Goal: Communication & Community: Answer question/provide support

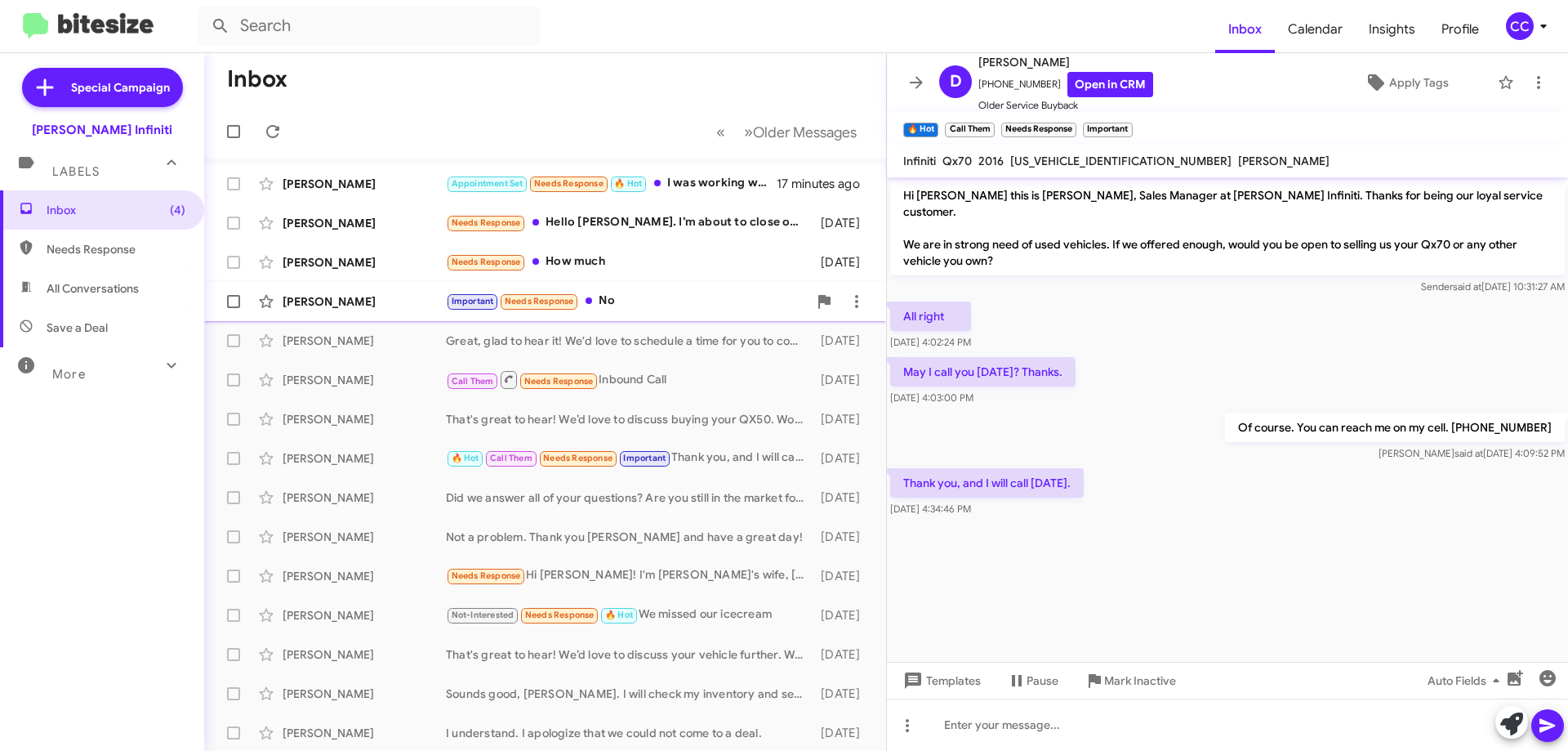
click at [624, 292] on div "Important Needs Response No" at bounding box center [626, 300] width 362 height 19
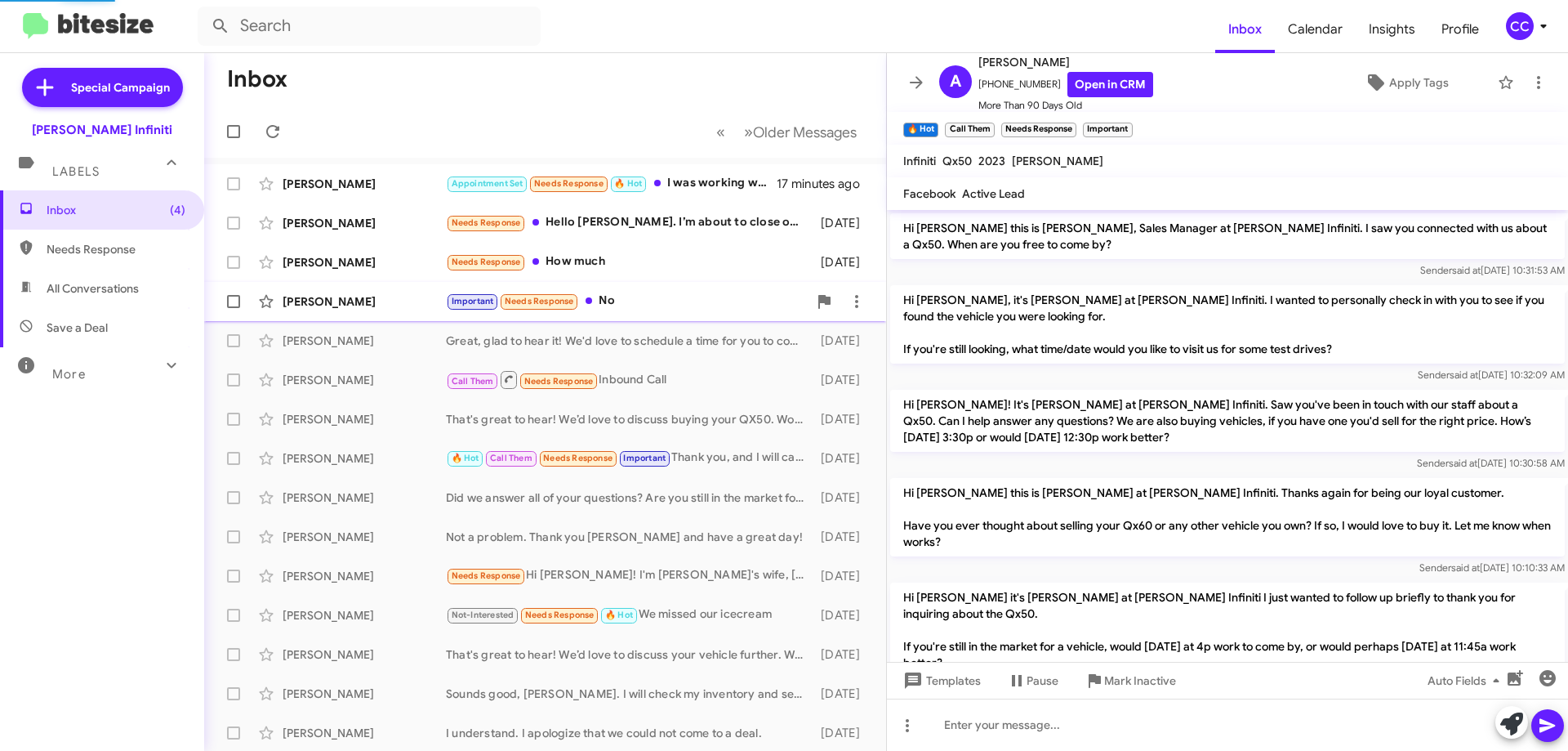
scroll to position [1025, 0]
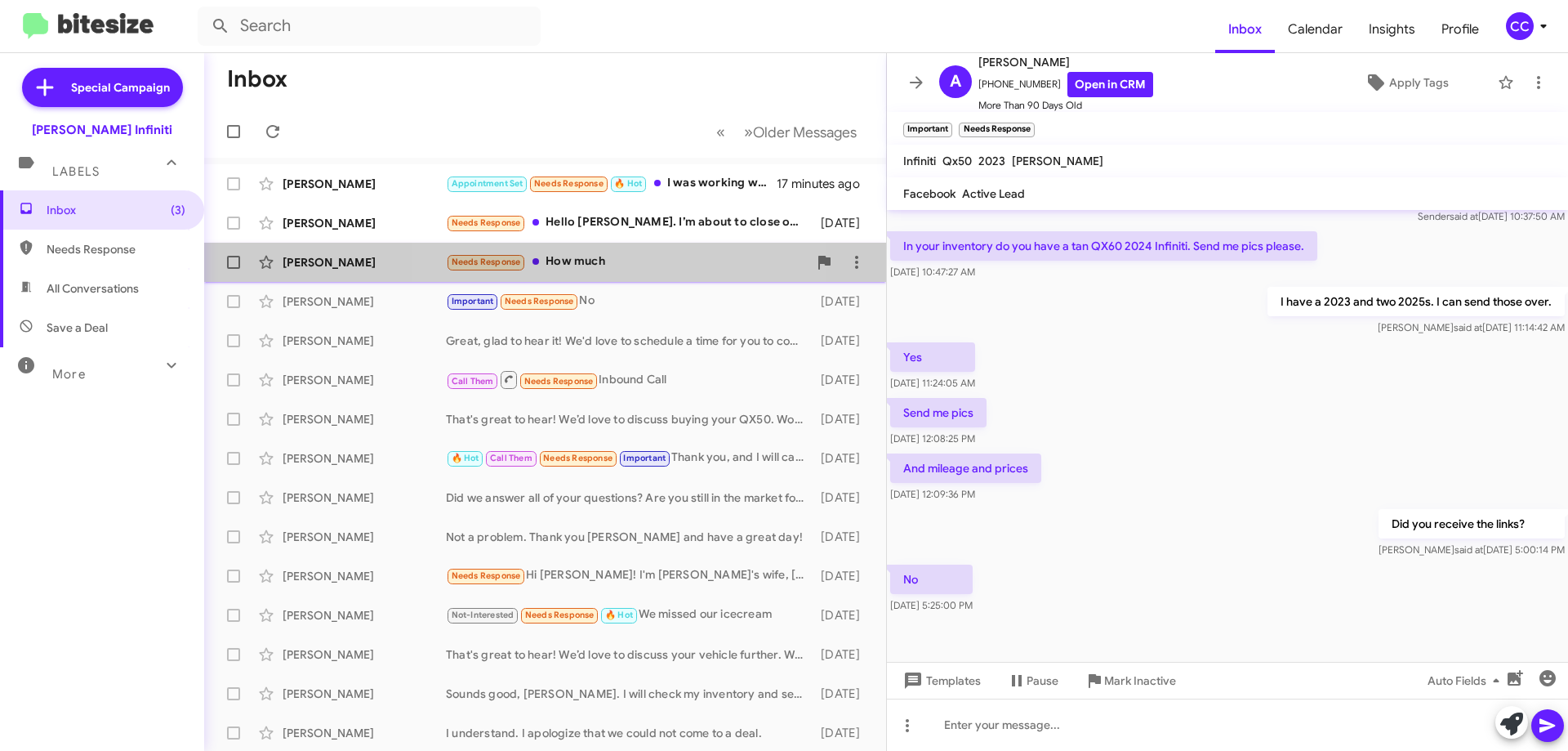
click at [613, 256] on div "Needs Response How much" at bounding box center [626, 262] width 362 height 19
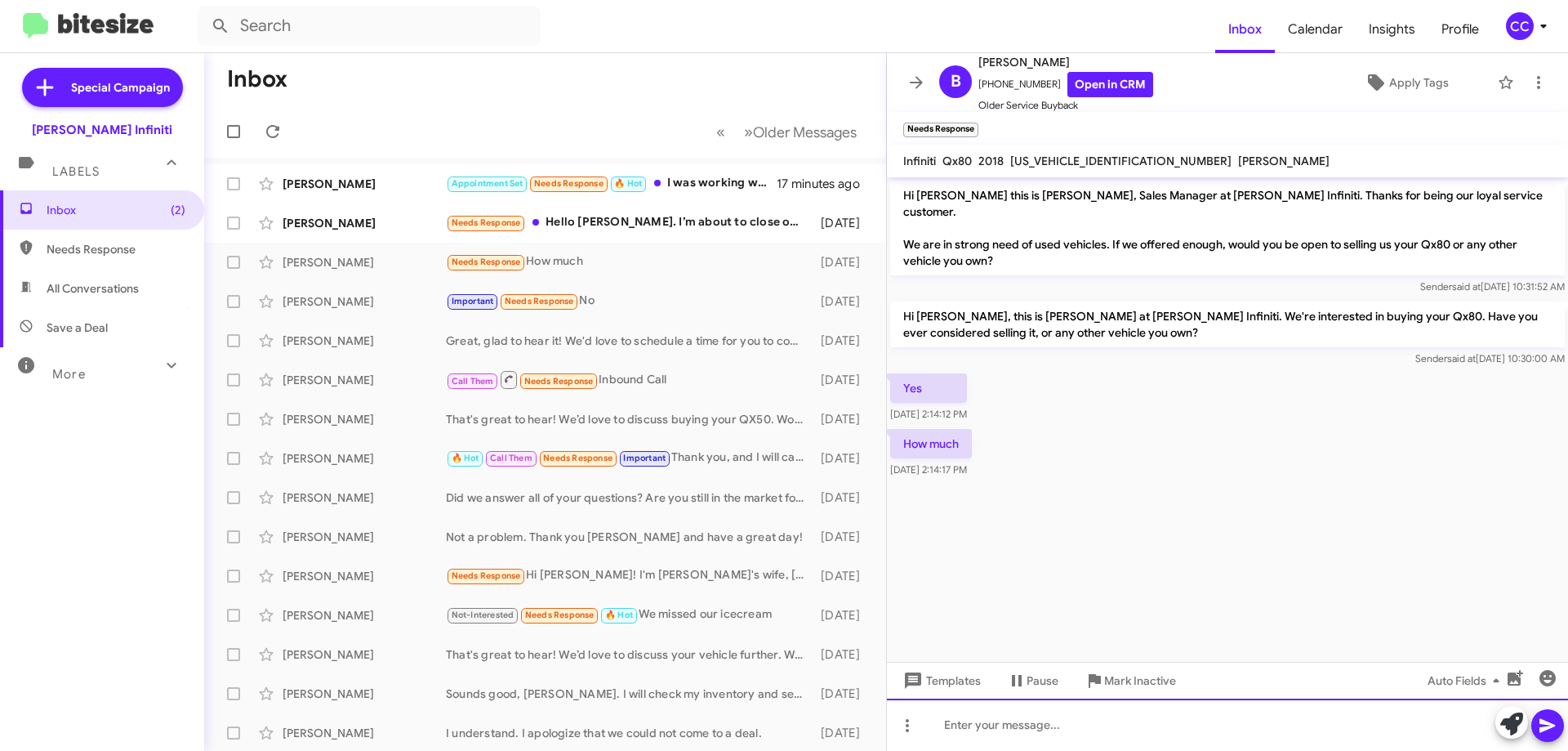
click at [1065, 725] on div at bounding box center [1227, 724] width 681 height 53
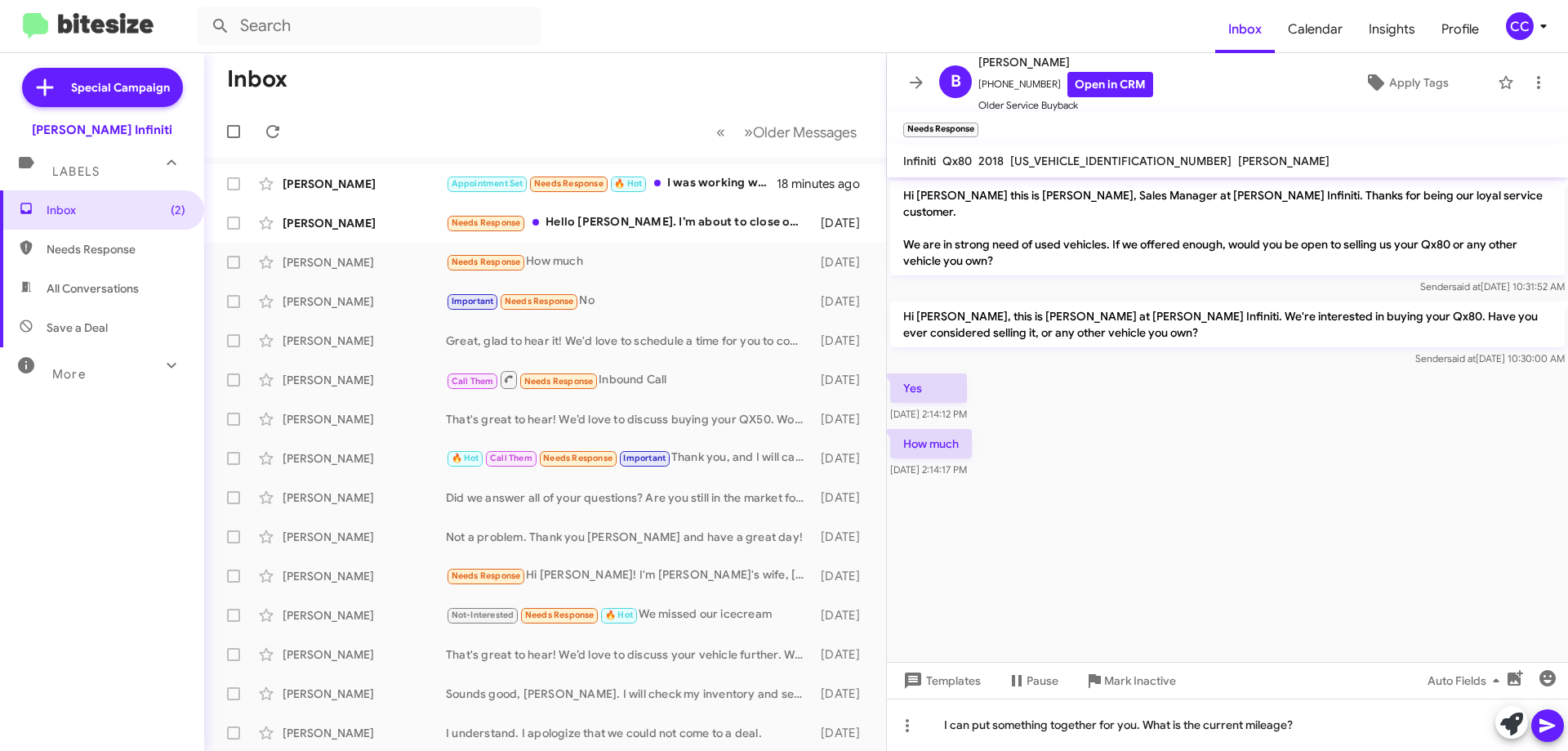
click at [1555, 733] on icon at bounding box center [1547, 725] width 20 height 20
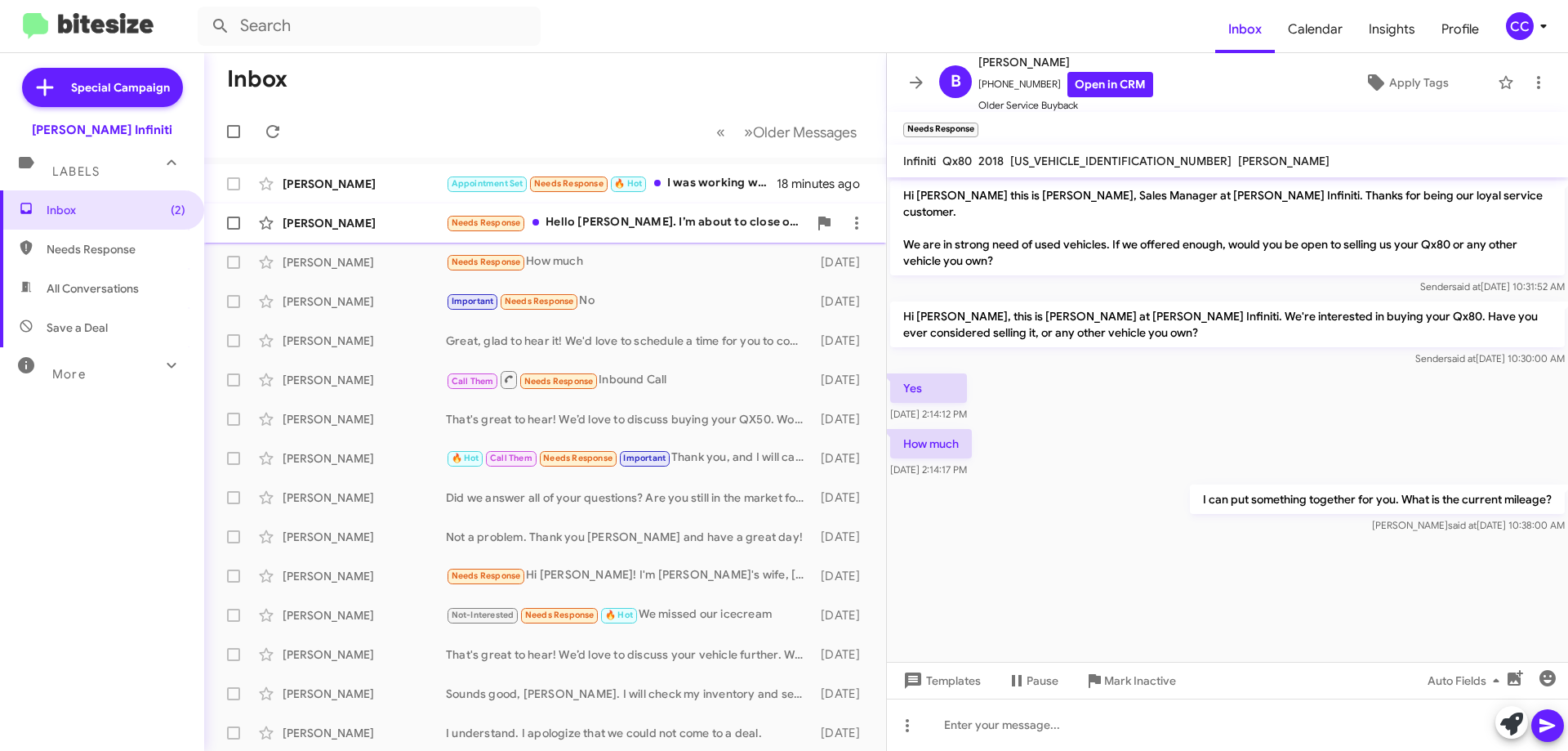
click at [617, 230] on div "Needs Response Hello [PERSON_NAME]. I’m about to close on a lease in a few hour…" at bounding box center [626, 222] width 362 height 19
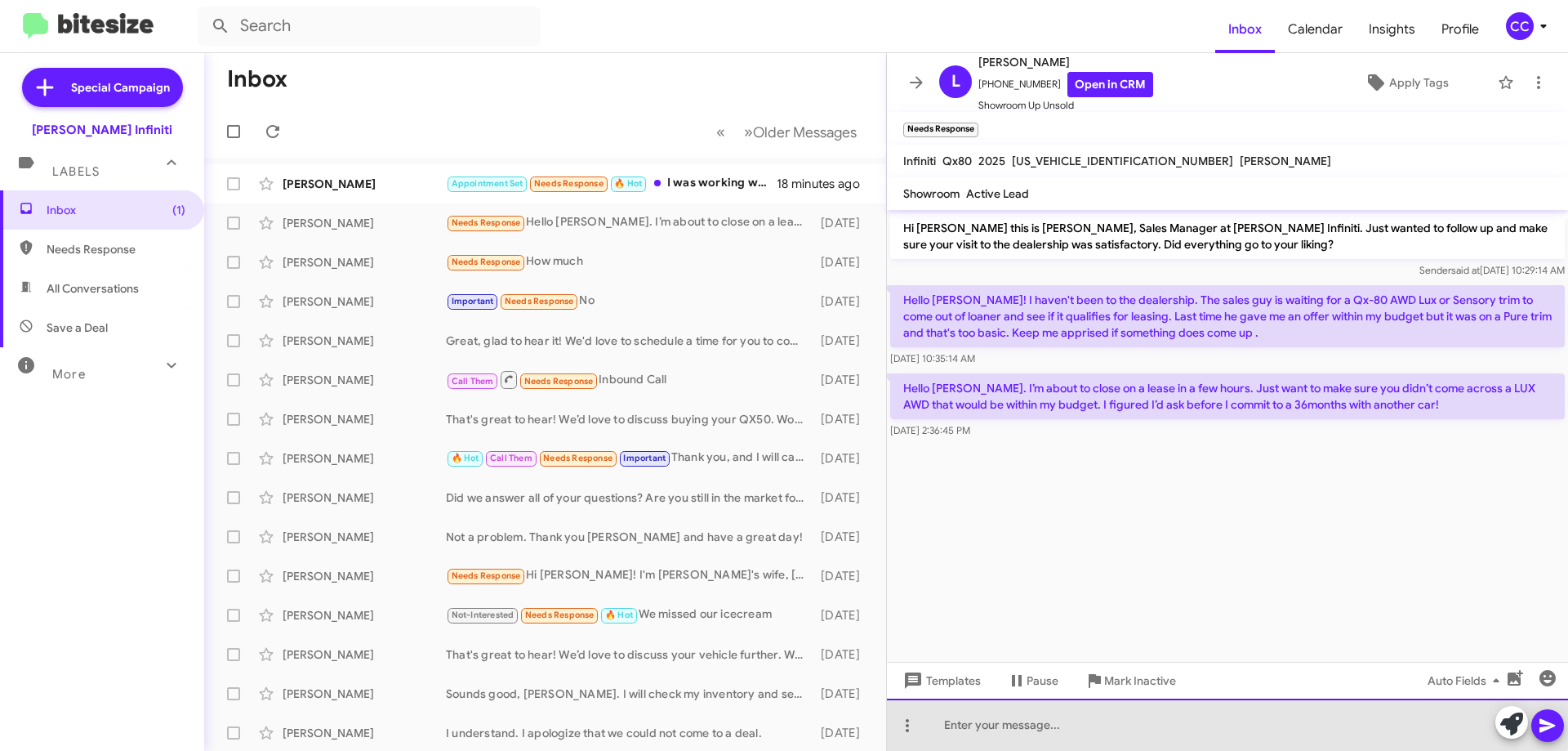
click at [1081, 719] on div at bounding box center [1227, 724] width 681 height 53
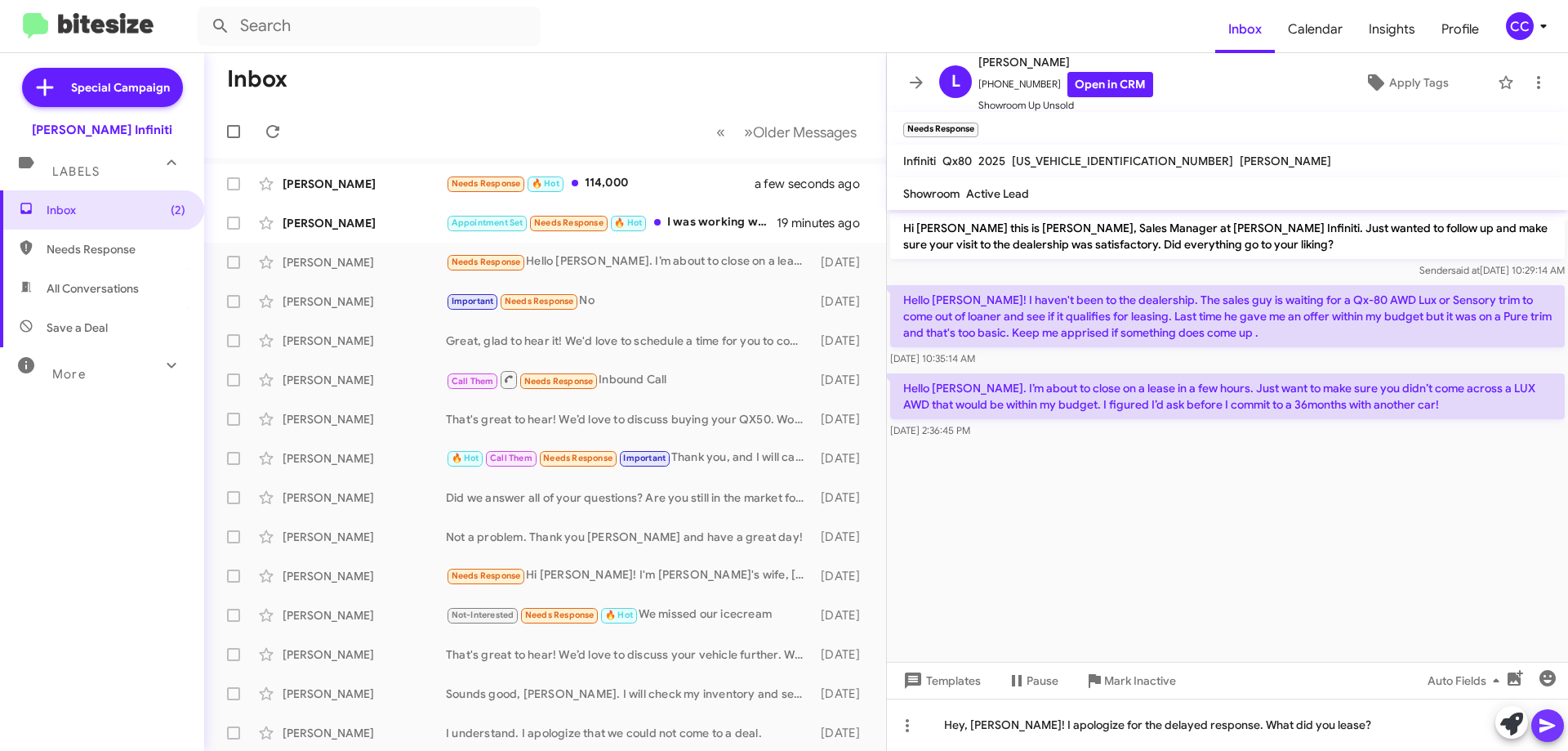
click at [1547, 723] on icon at bounding box center [1547, 726] width 16 height 14
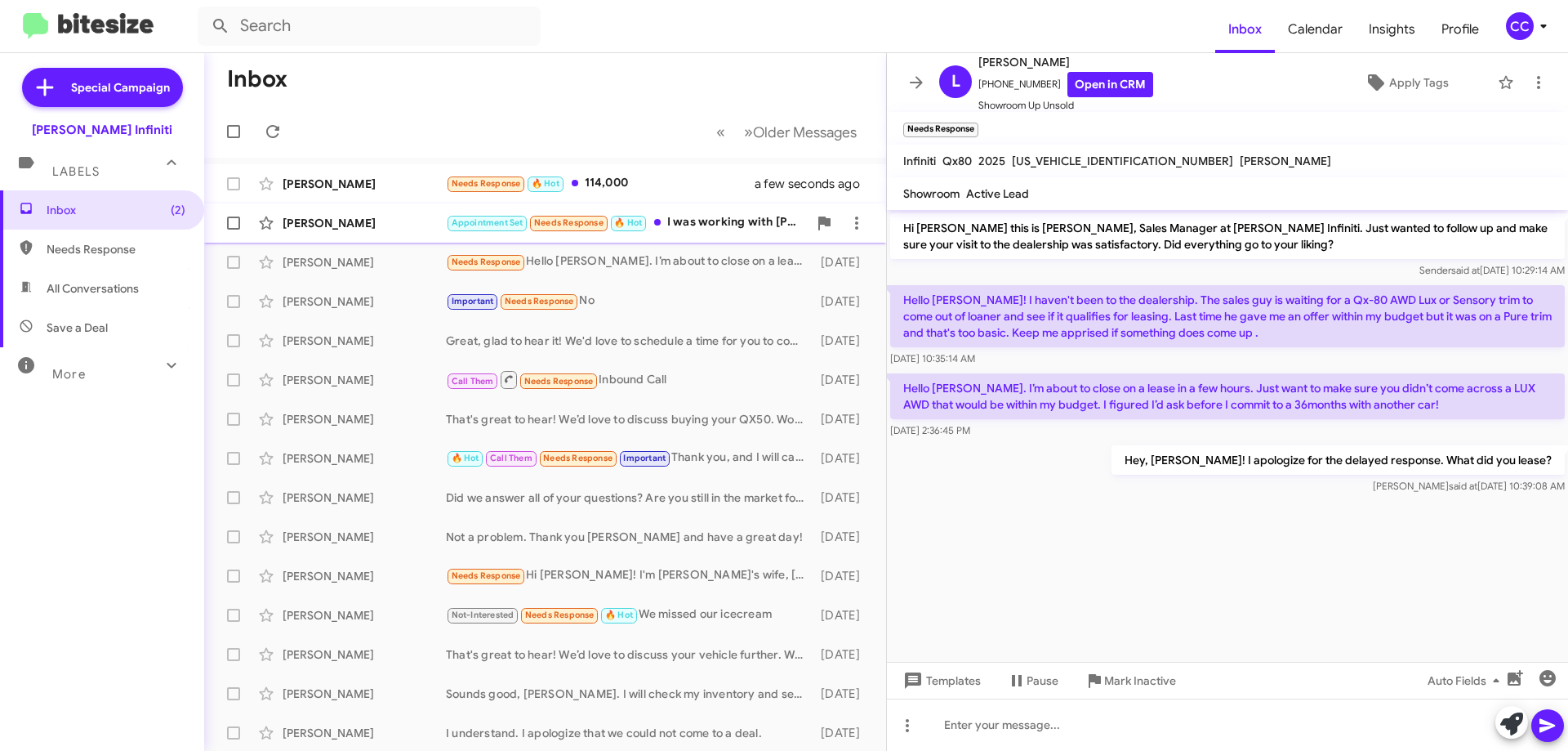
click at [709, 225] on div "Appointment Set Needs Response 🔥 Hot I was working with [PERSON_NAME]. He knows…" at bounding box center [626, 222] width 362 height 19
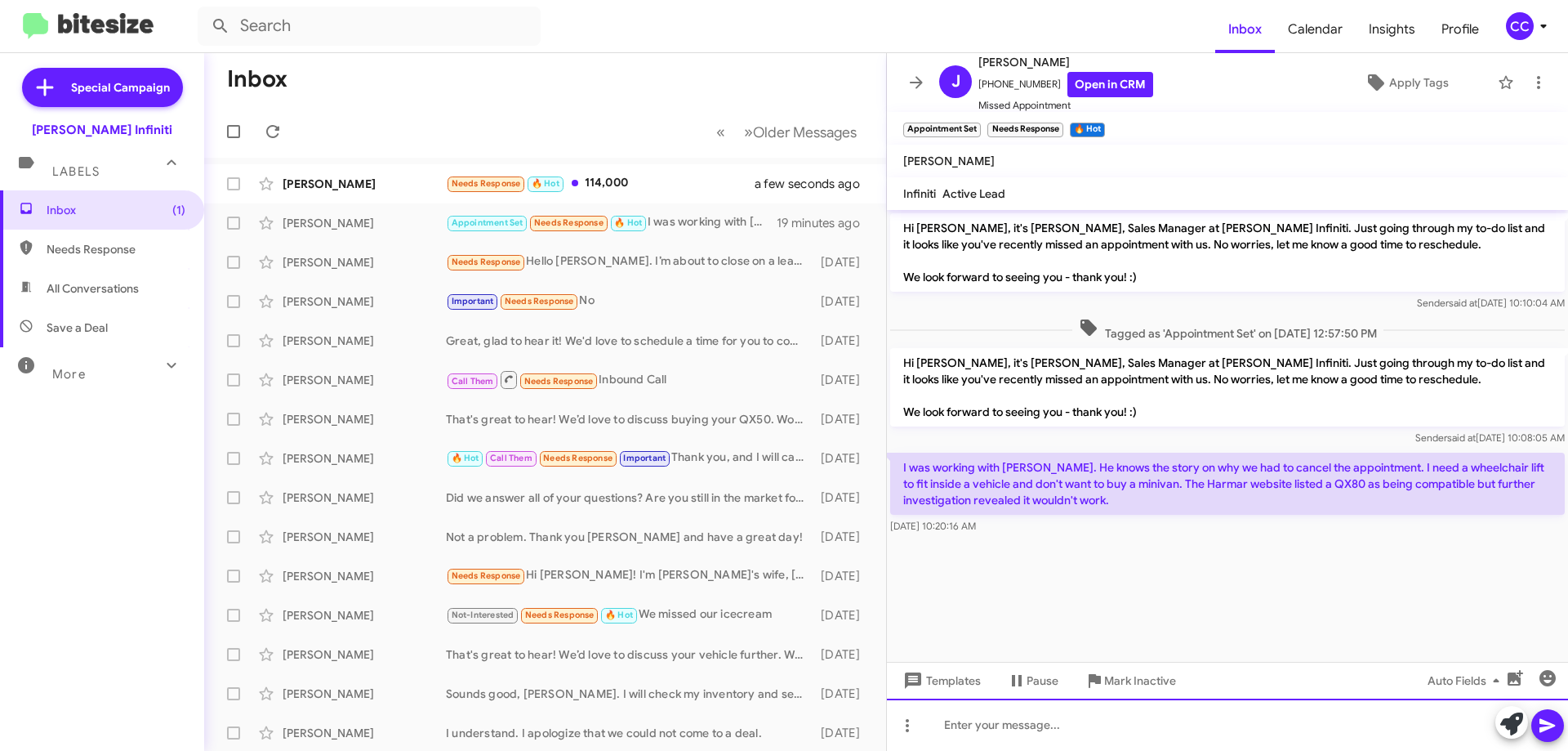
click at [1022, 717] on div at bounding box center [1227, 724] width 681 height 53
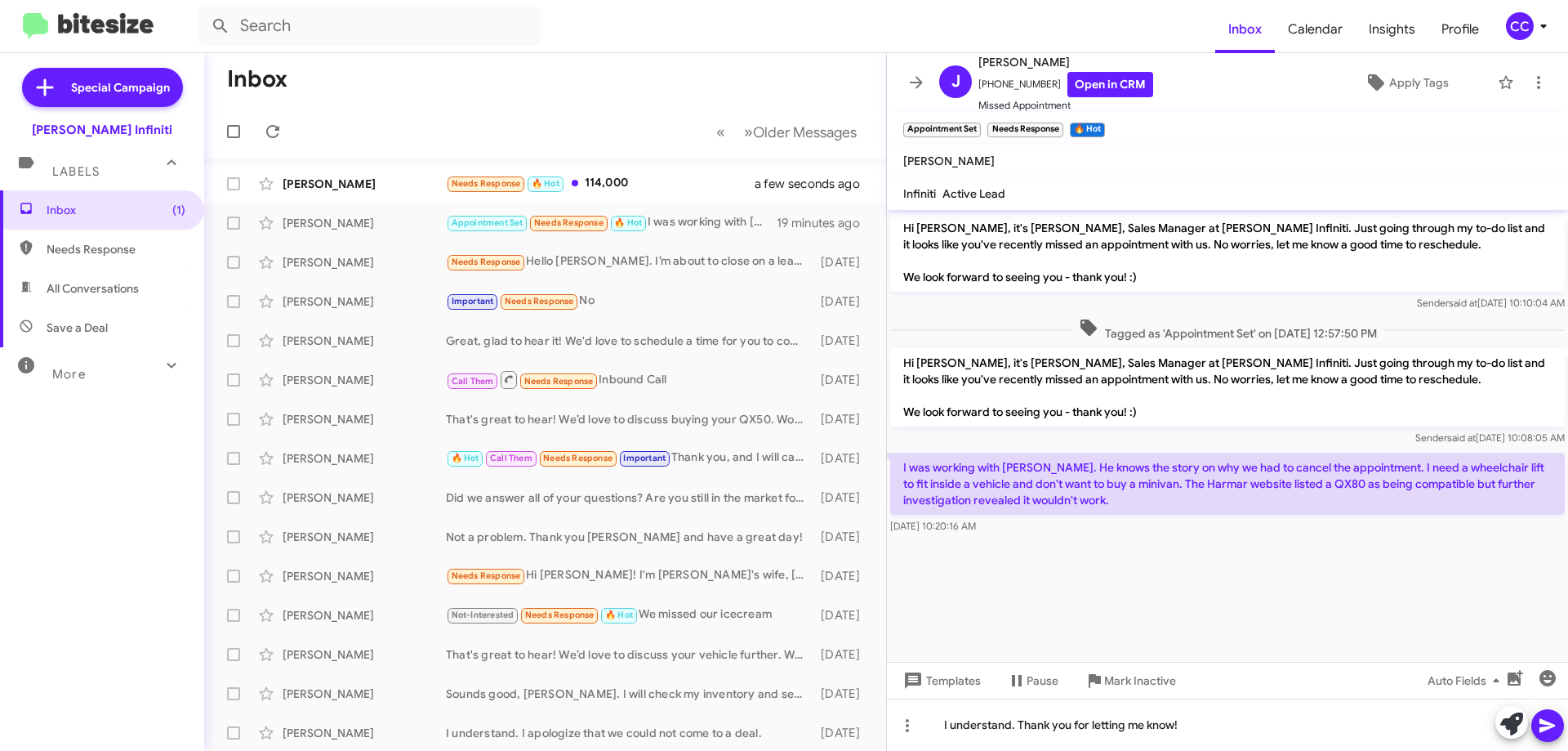
click at [1541, 725] on icon at bounding box center [1547, 725] width 20 height 20
click at [743, 231] on div "Appointment Set Needs Response 🔥 Hot I was working with [PERSON_NAME]. He knows…" at bounding box center [626, 222] width 362 height 19
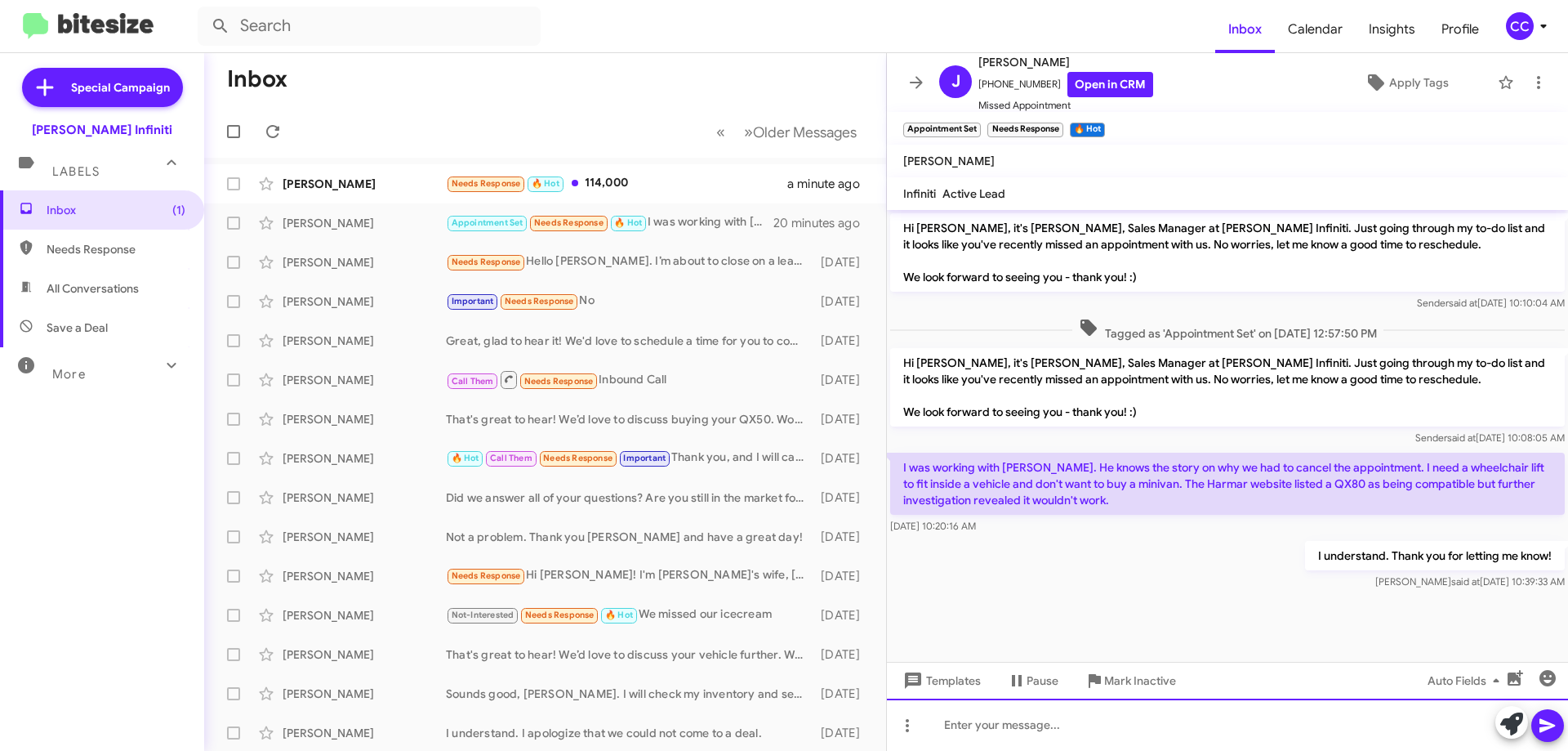
click at [1112, 728] on div at bounding box center [1227, 724] width 681 height 53
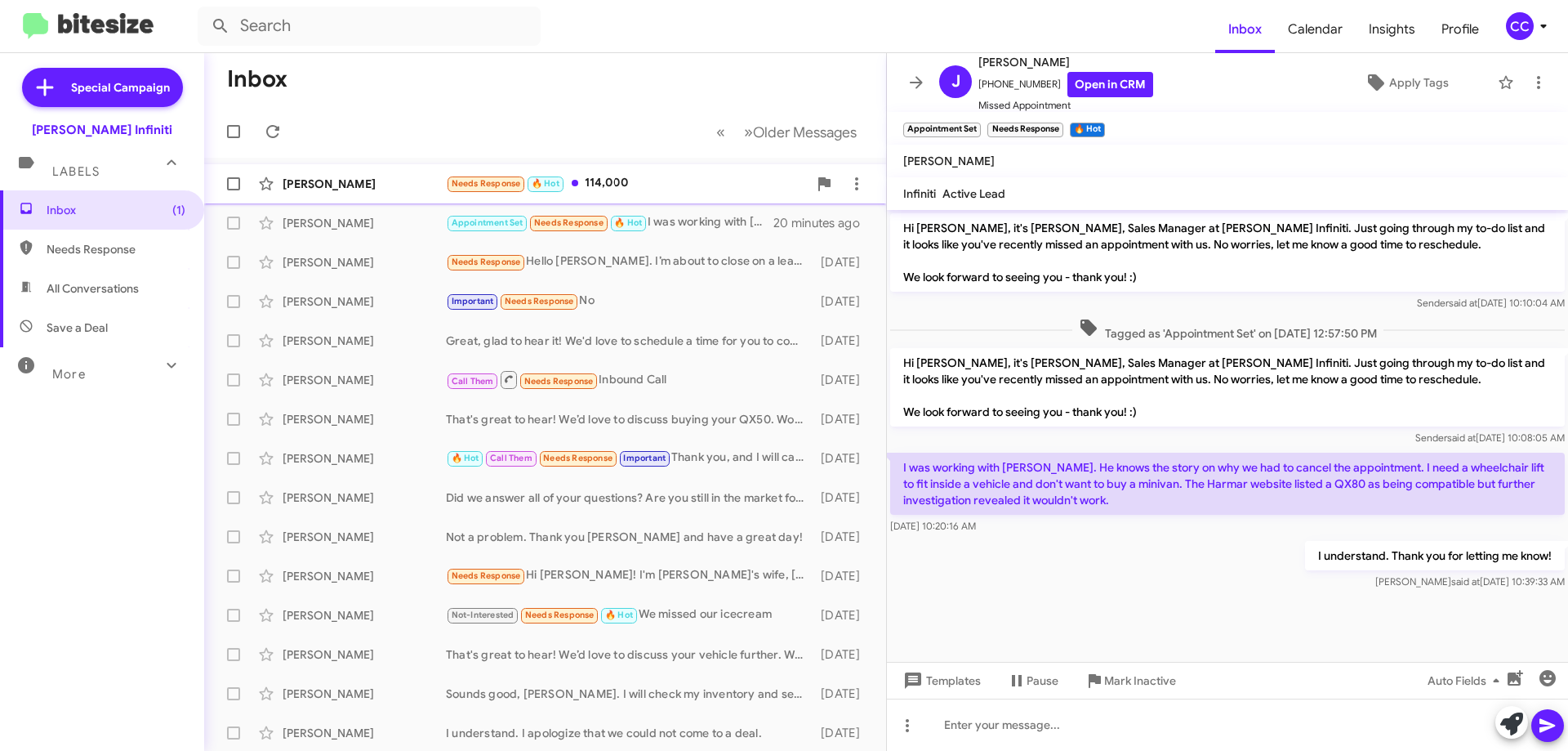
click at [664, 177] on div "Needs Response 🔥 Hot 114,000" at bounding box center [626, 183] width 362 height 19
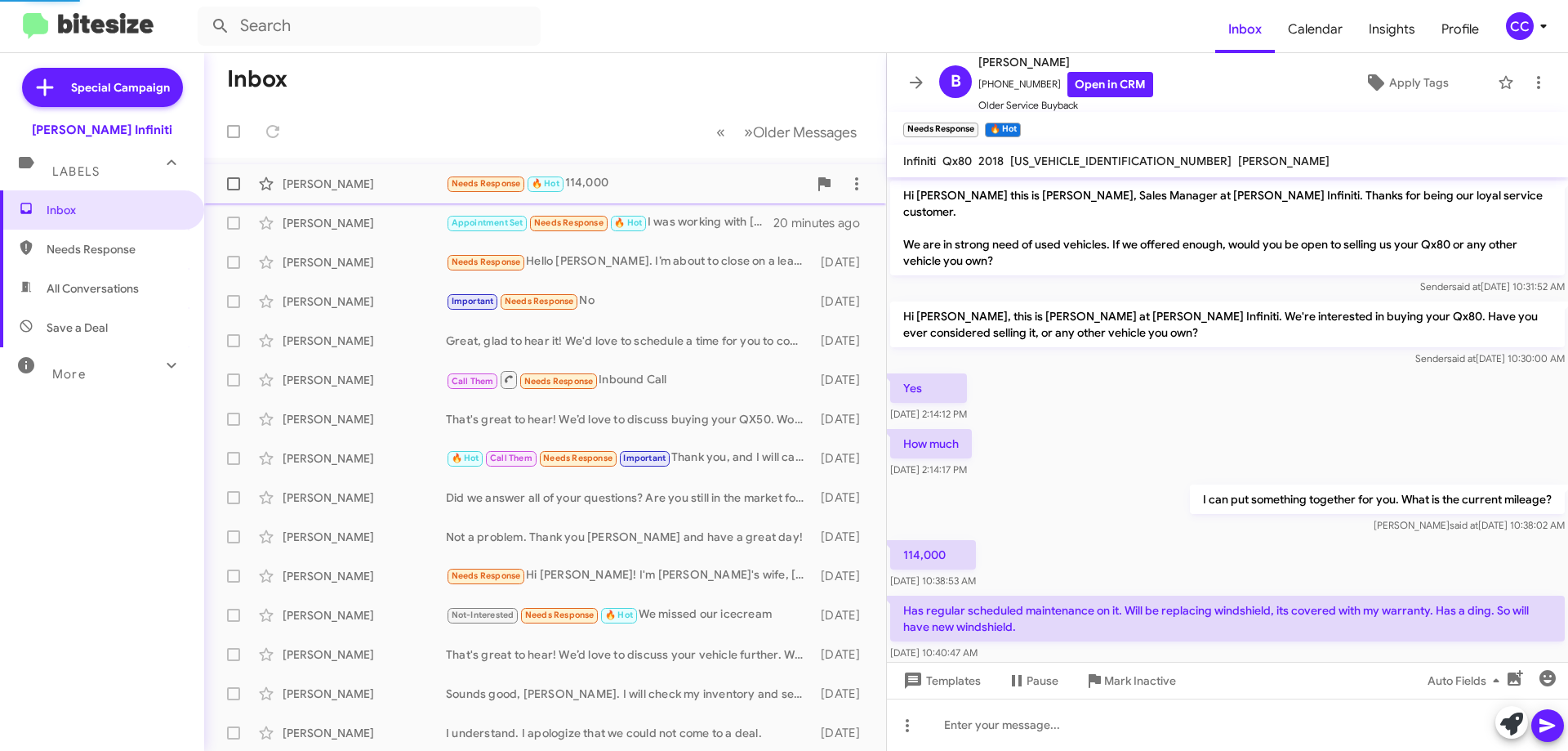
scroll to position [15, 0]
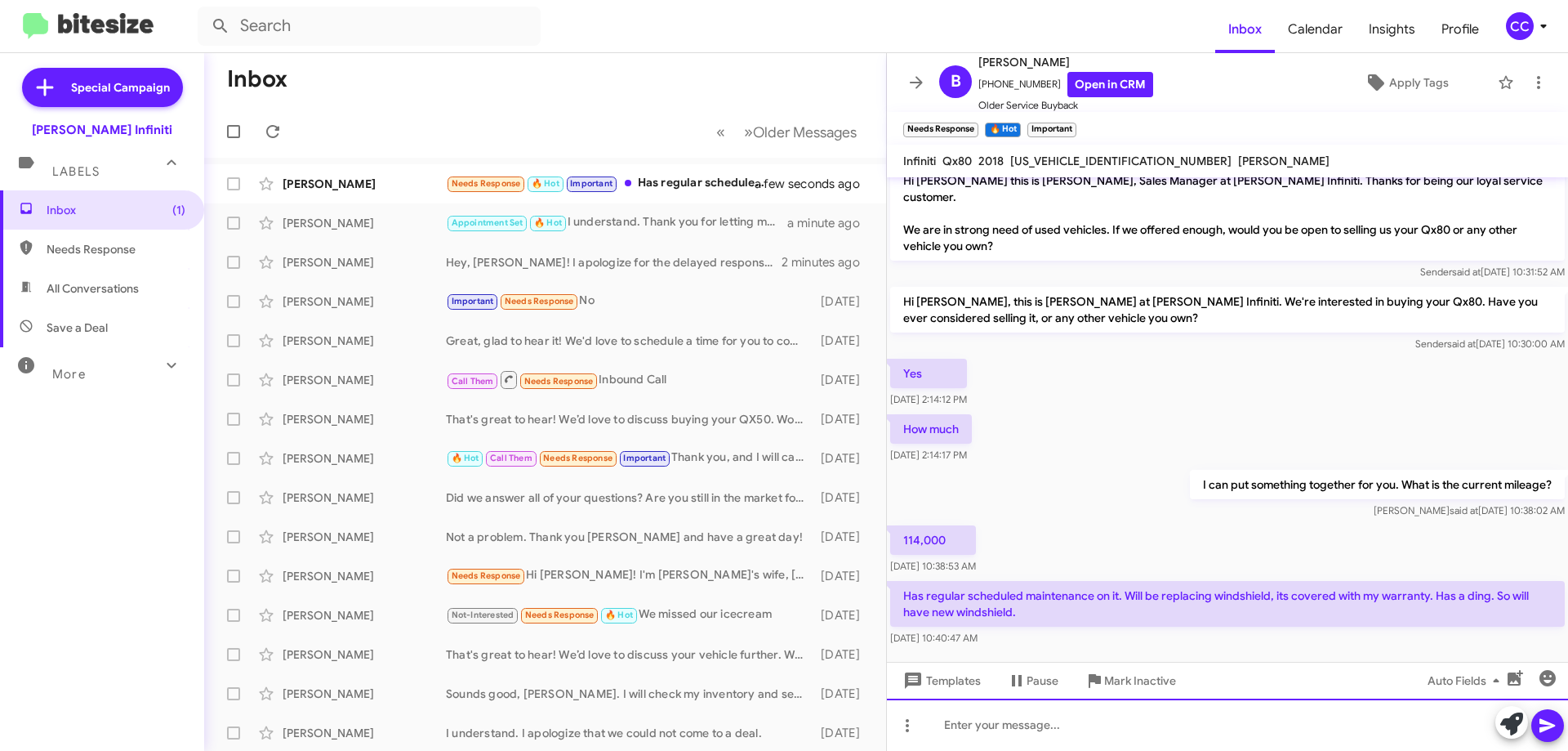
click at [1120, 718] on div at bounding box center [1227, 724] width 681 height 53
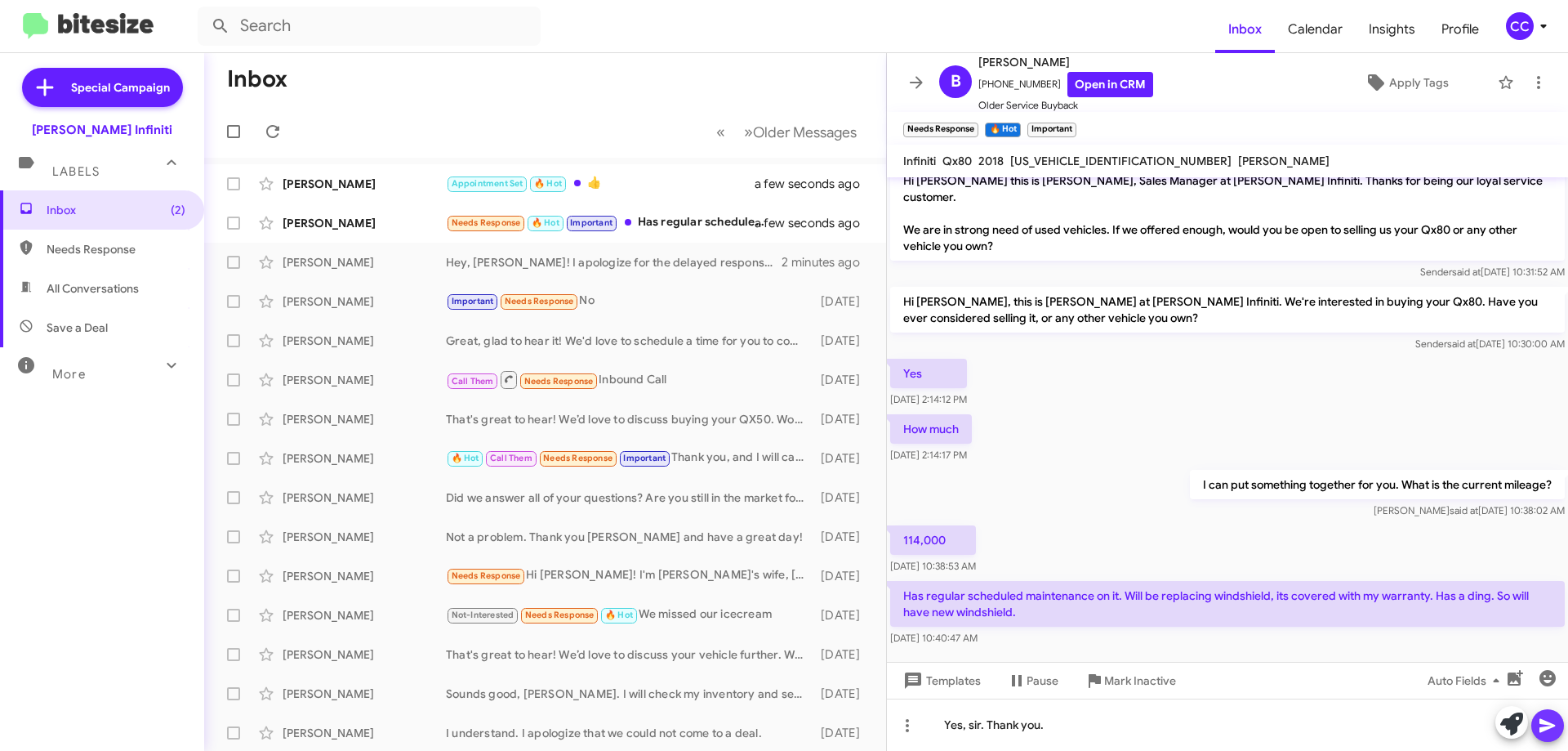
click at [1542, 727] on icon at bounding box center [1547, 726] width 16 height 14
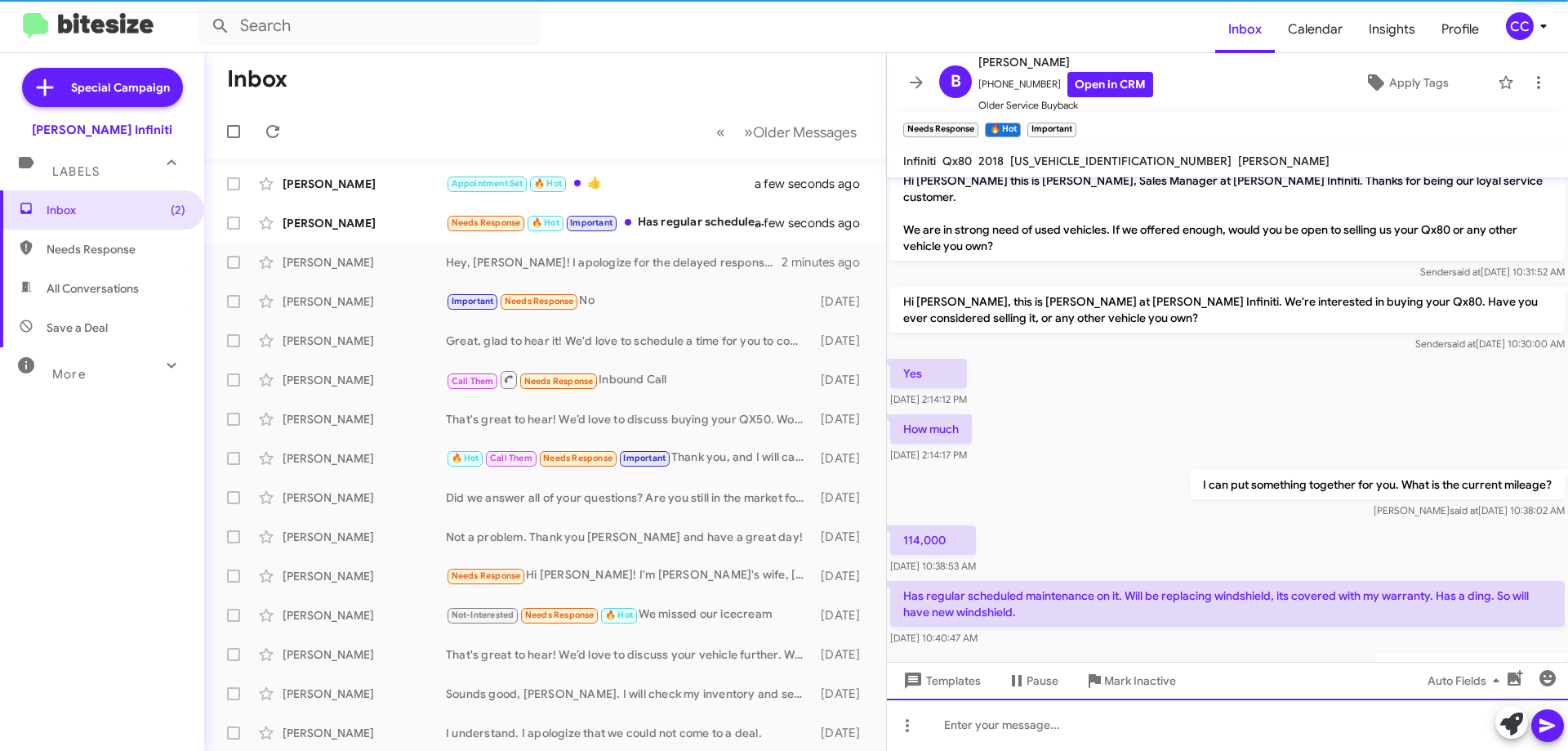
scroll to position [75, 0]
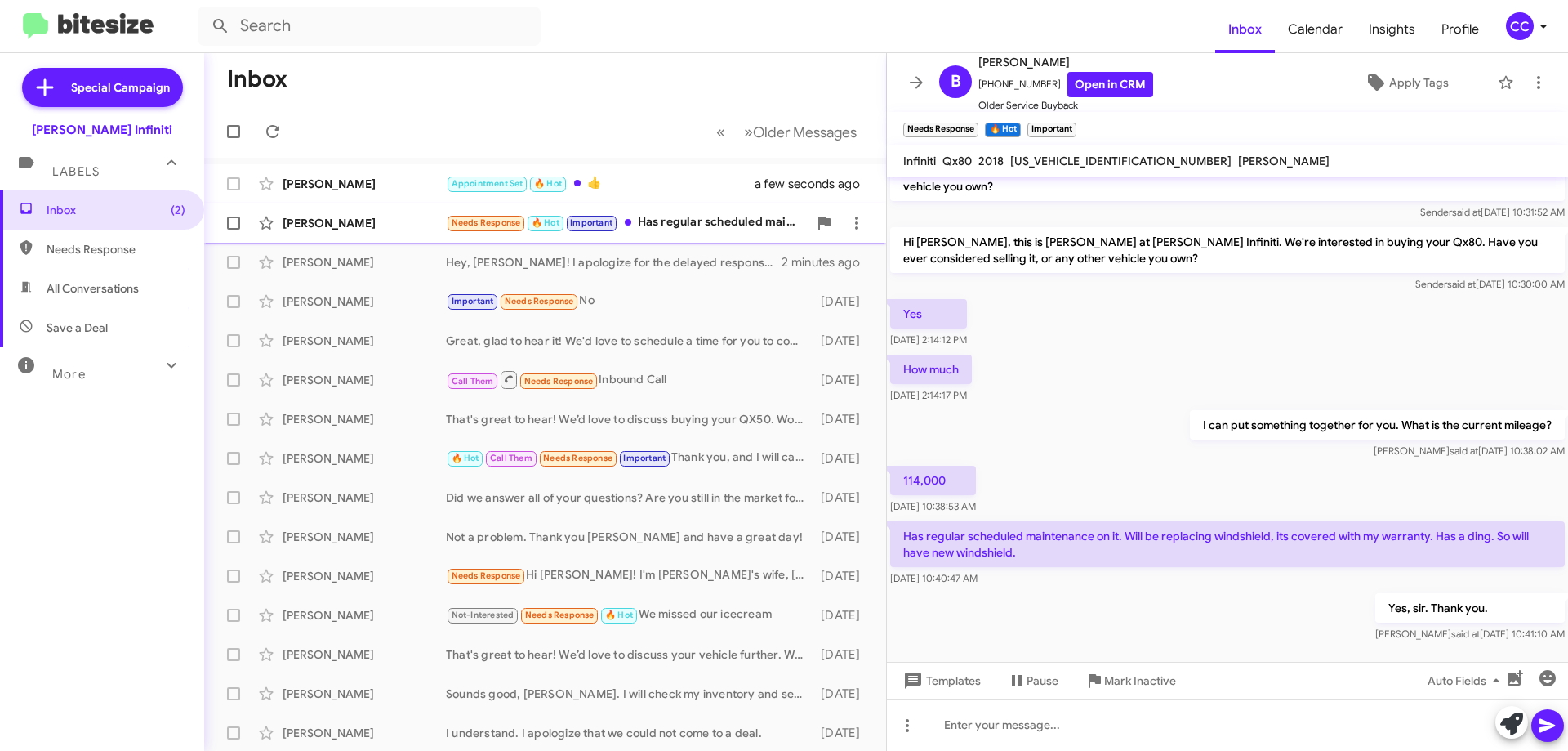
click at [715, 217] on div "Needs Response 🔥 Hot Important Has regular scheduled maintenance on it. Will be…" at bounding box center [626, 222] width 362 height 19
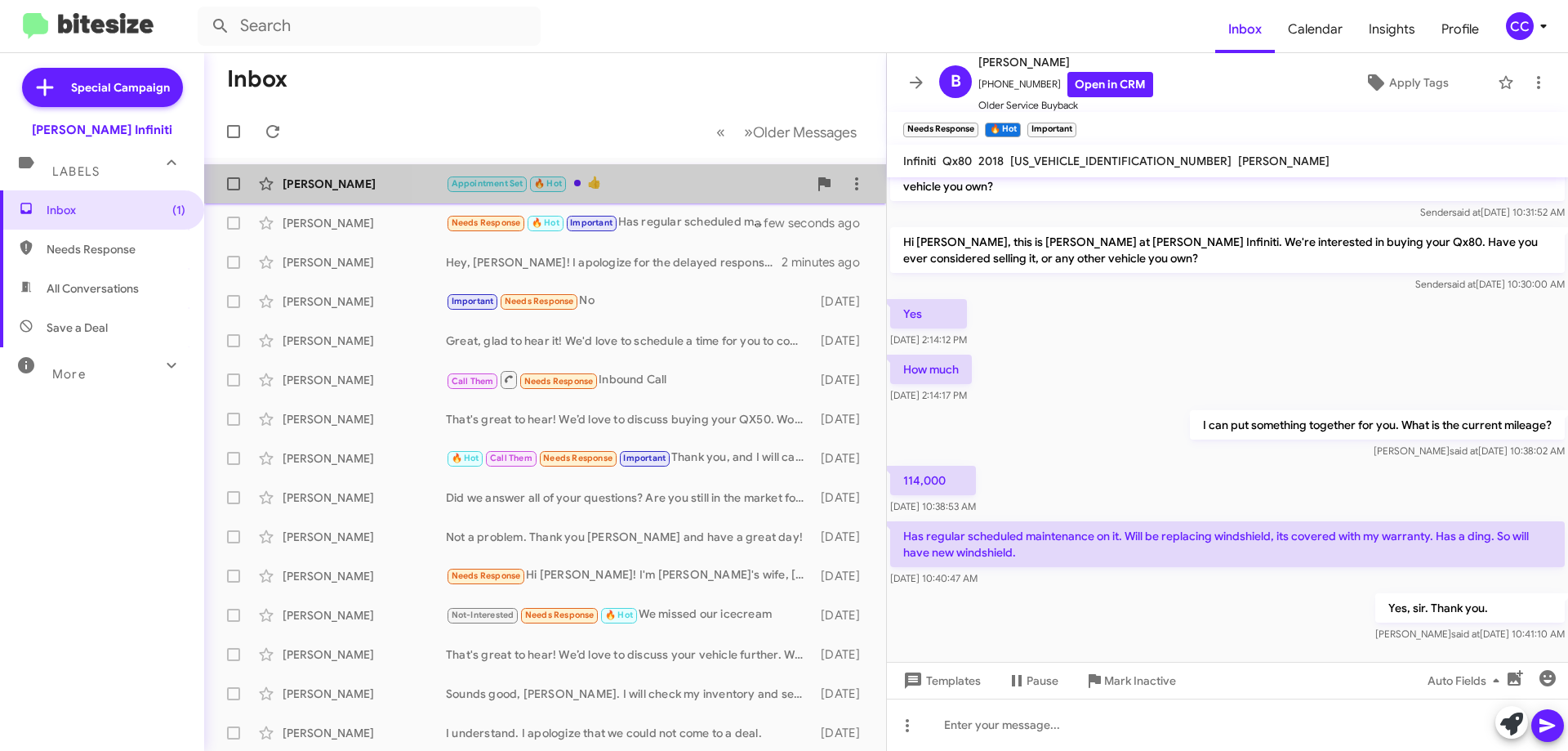
click at [655, 188] on div "Appointment Set 🔥 Hot 👍" at bounding box center [626, 183] width 362 height 19
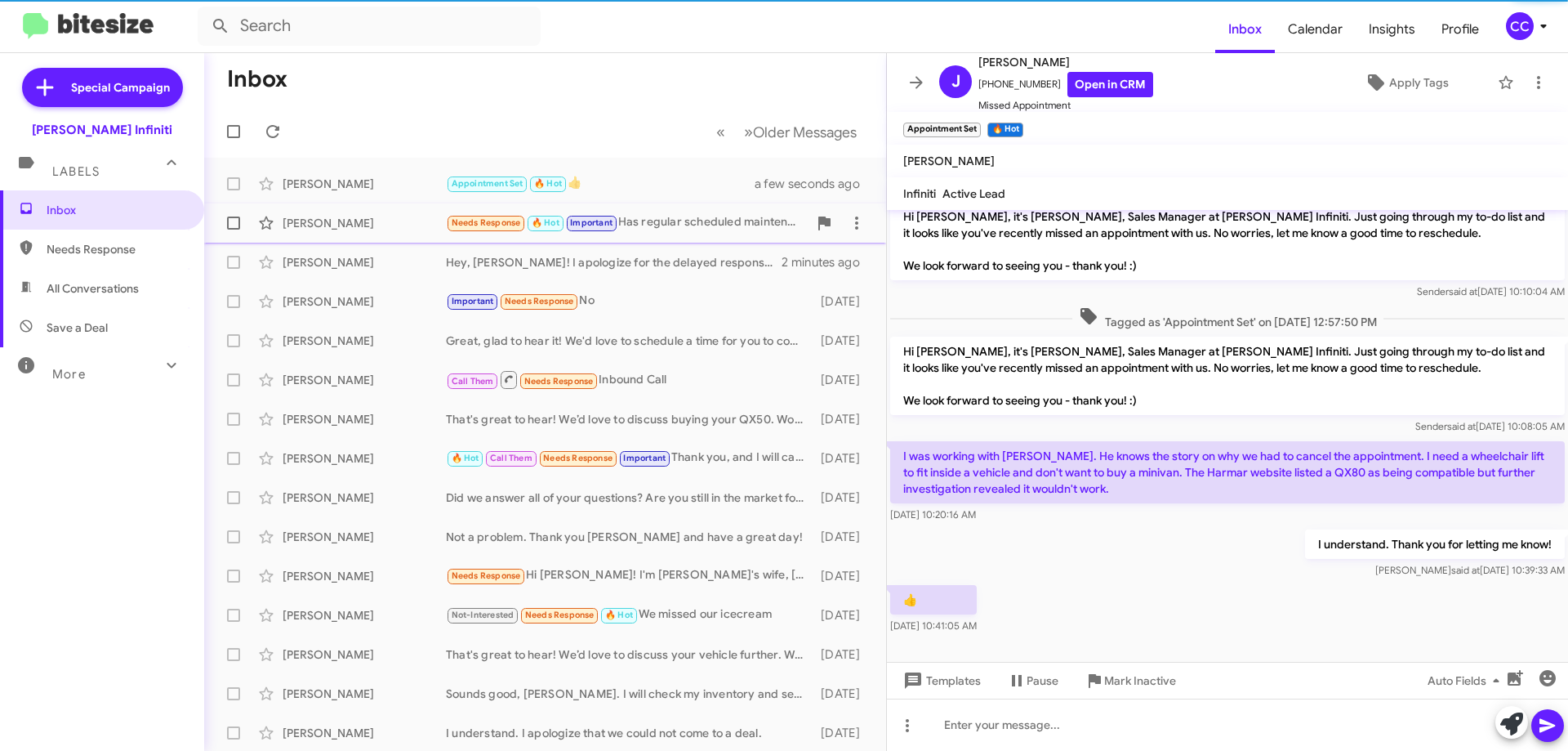
click at [682, 222] on div "Needs Response 🔥 Hot Important Has regular scheduled maintenance on it. Will be…" at bounding box center [626, 222] width 362 height 19
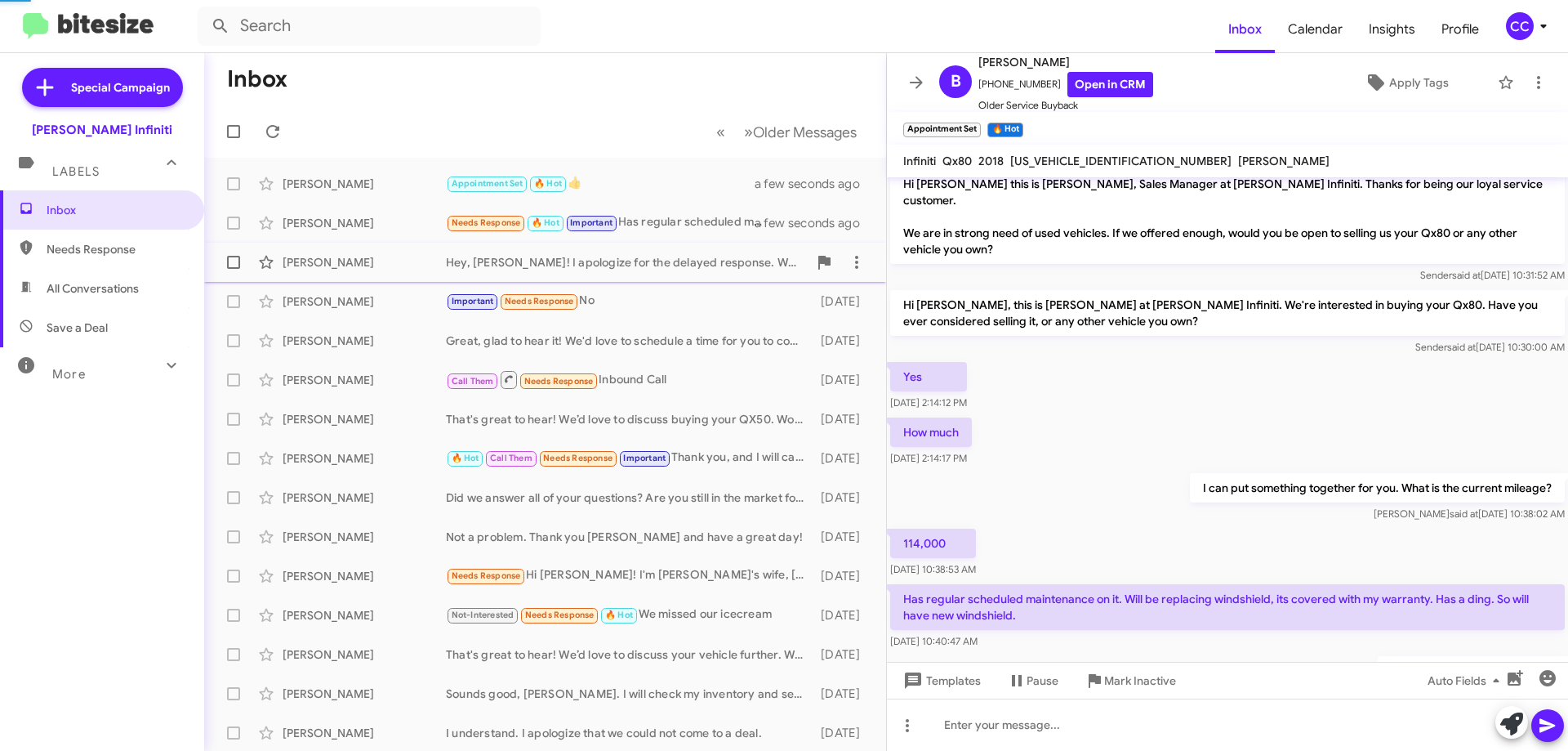
scroll to position [75, 0]
